Goal: Find specific page/section: Find specific page/section

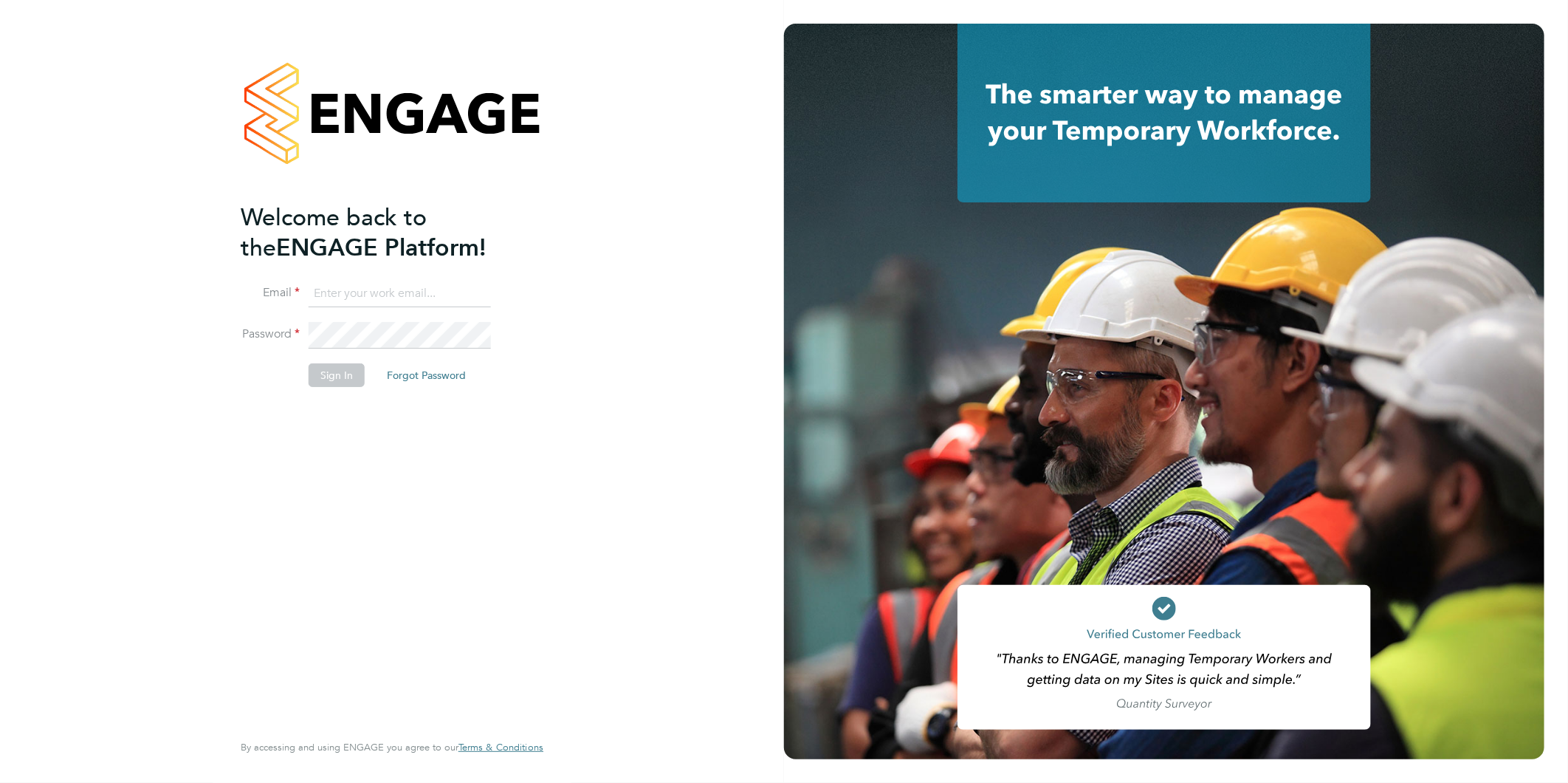
type input "nsc@deltaforcegroup.co.uk"
click at [354, 369] on button "Sign In" at bounding box center [336, 375] width 56 height 23
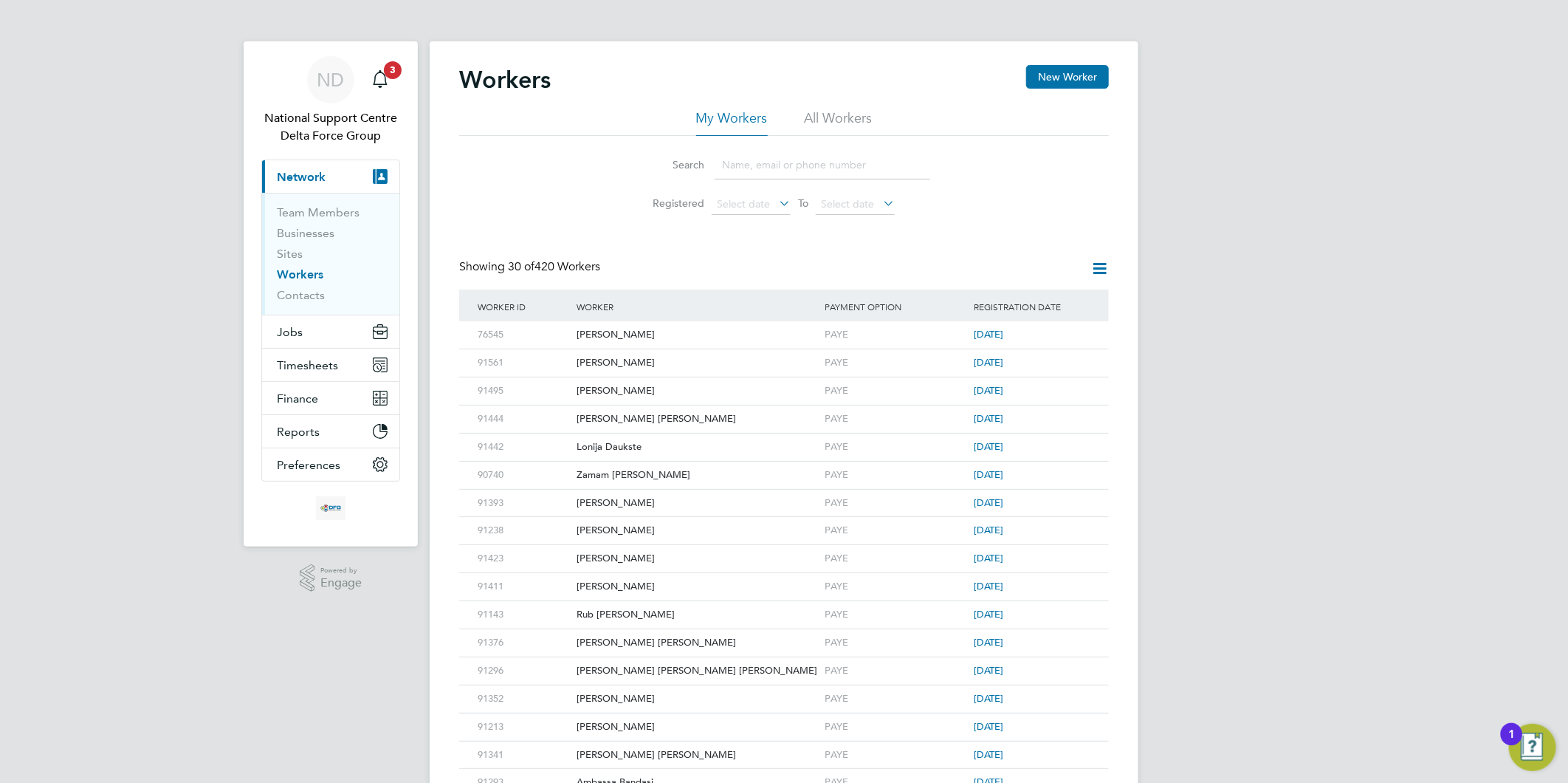
click at [761, 166] on input at bounding box center [822, 165] width 215 height 29
paste input "89627"
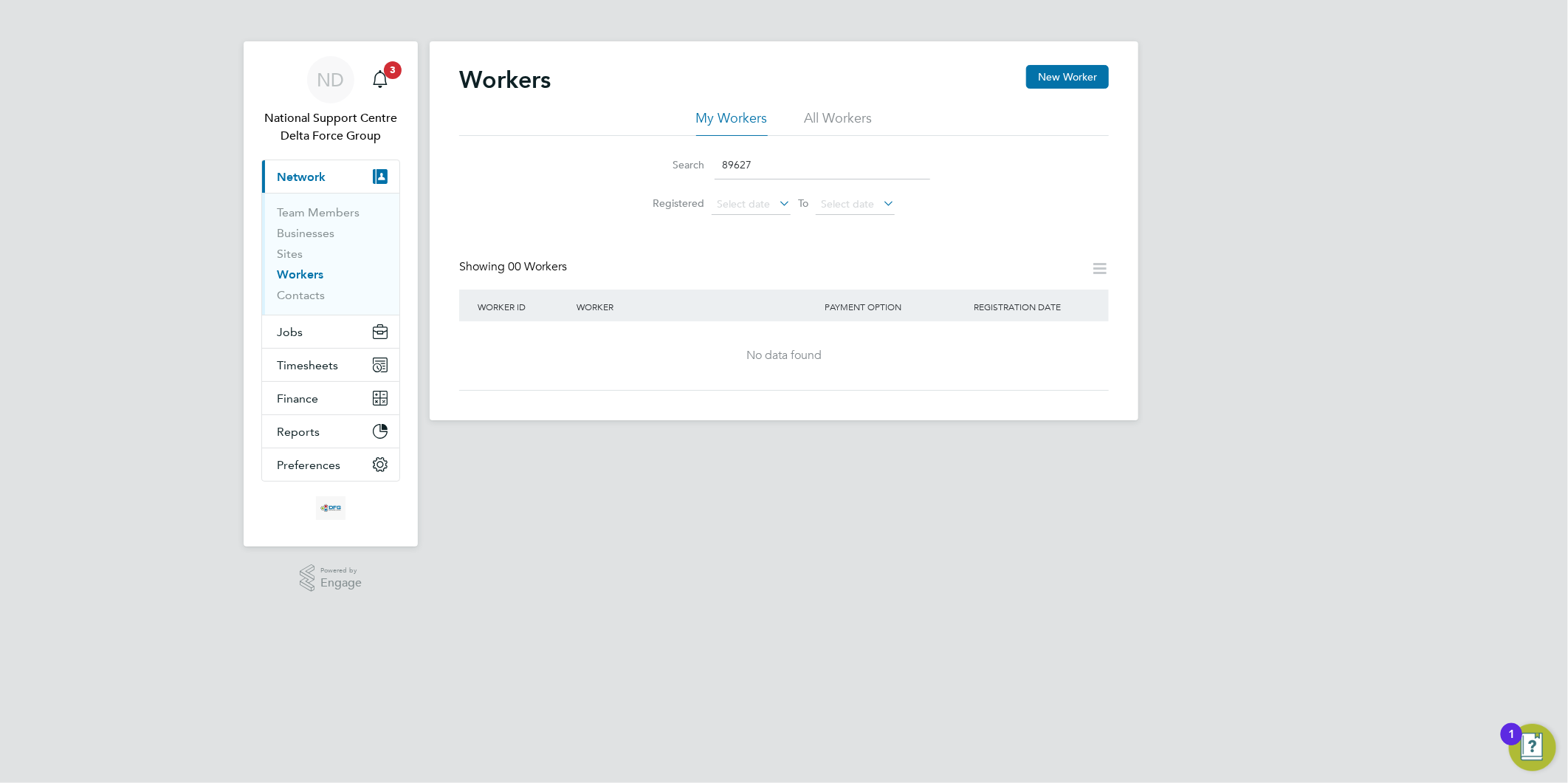
click at [713, 154] on div "Search 89627" at bounding box center [784, 165] width 293 height 29
click at [721, 158] on input "89627" at bounding box center [822, 165] width 215 height 29
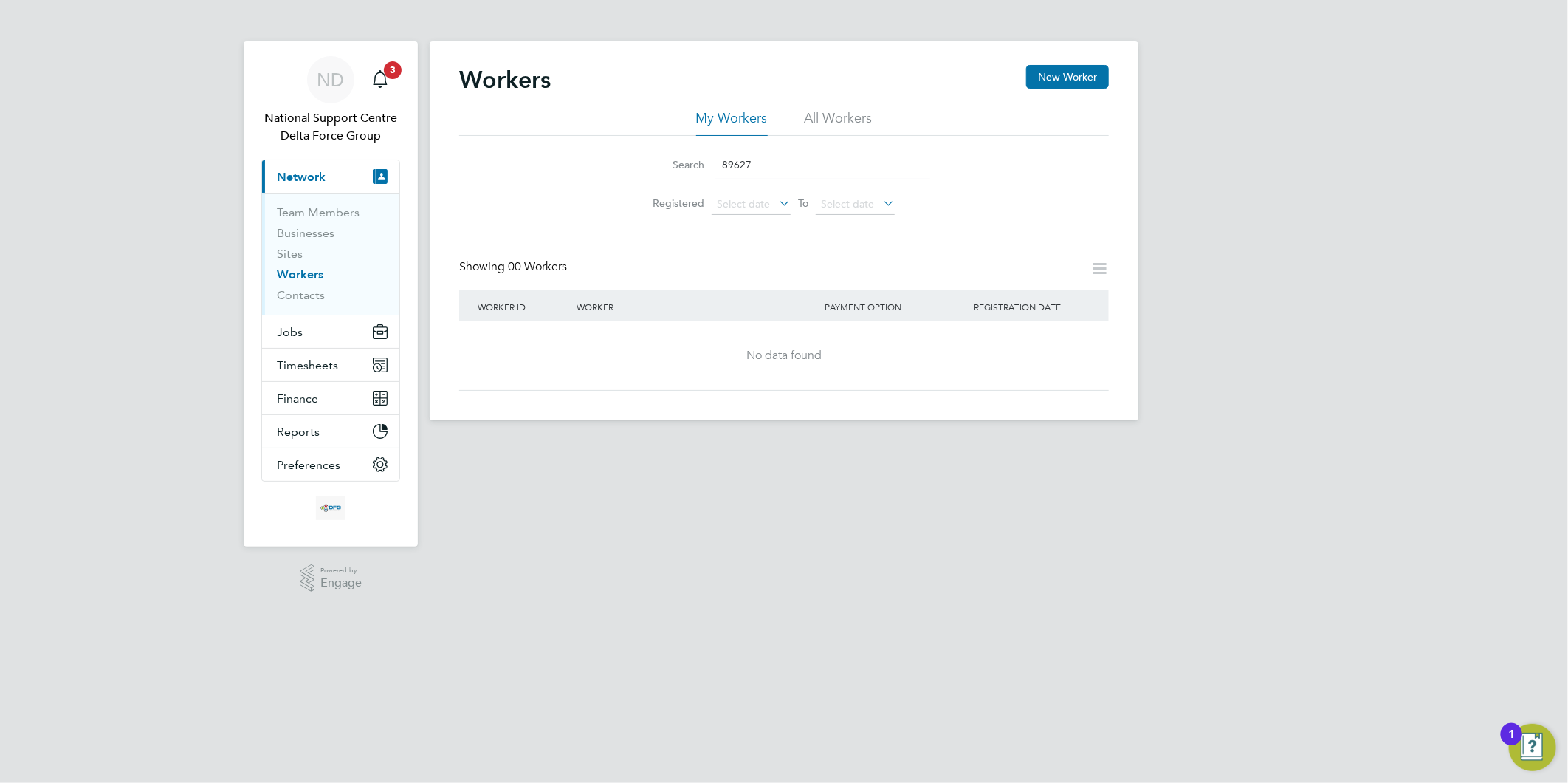
paste input "[PERSON_NAME]"
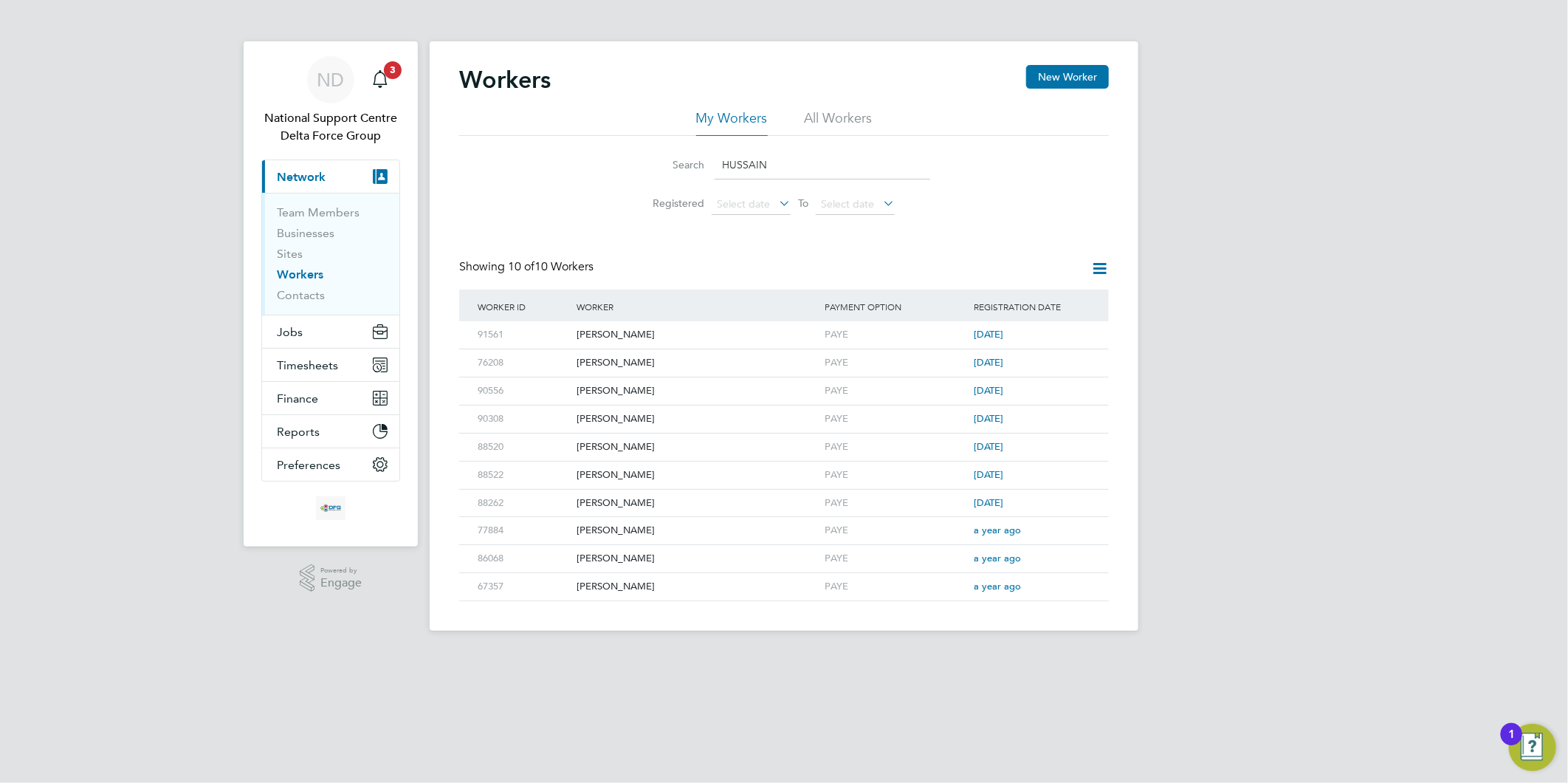
type input "HUSSAIN"
